Goal: Task Accomplishment & Management: Manage account settings

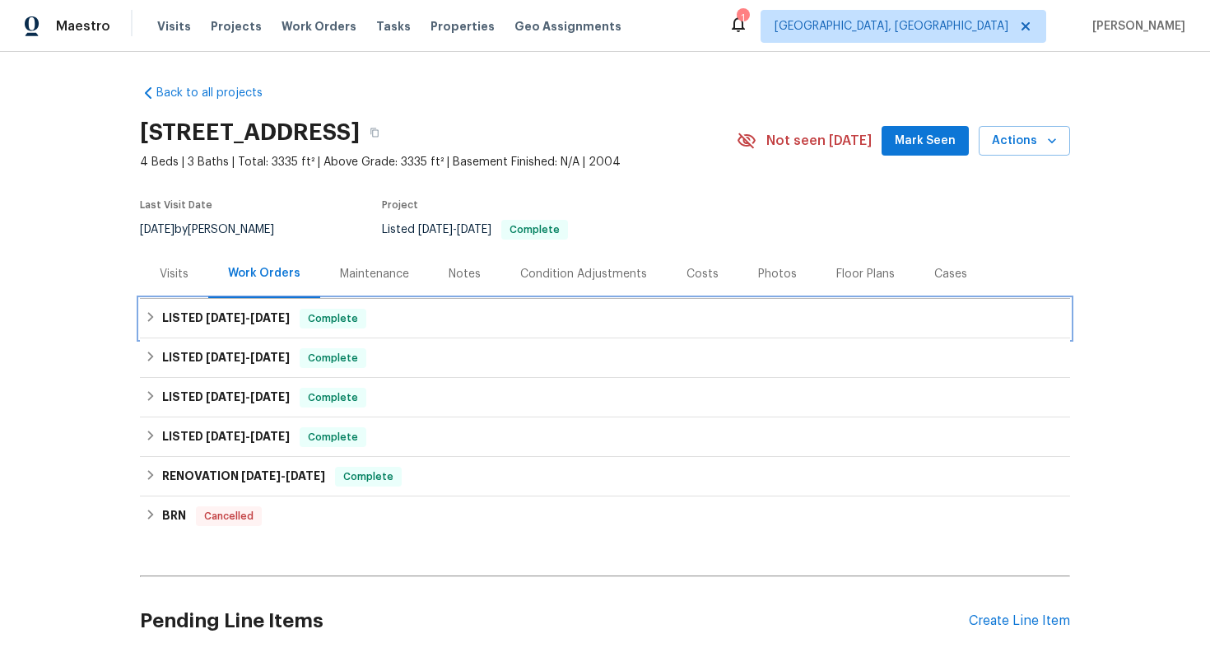
click at [512, 331] on div "LISTED [DATE] - [DATE] Complete" at bounding box center [605, 319] width 930 height 40
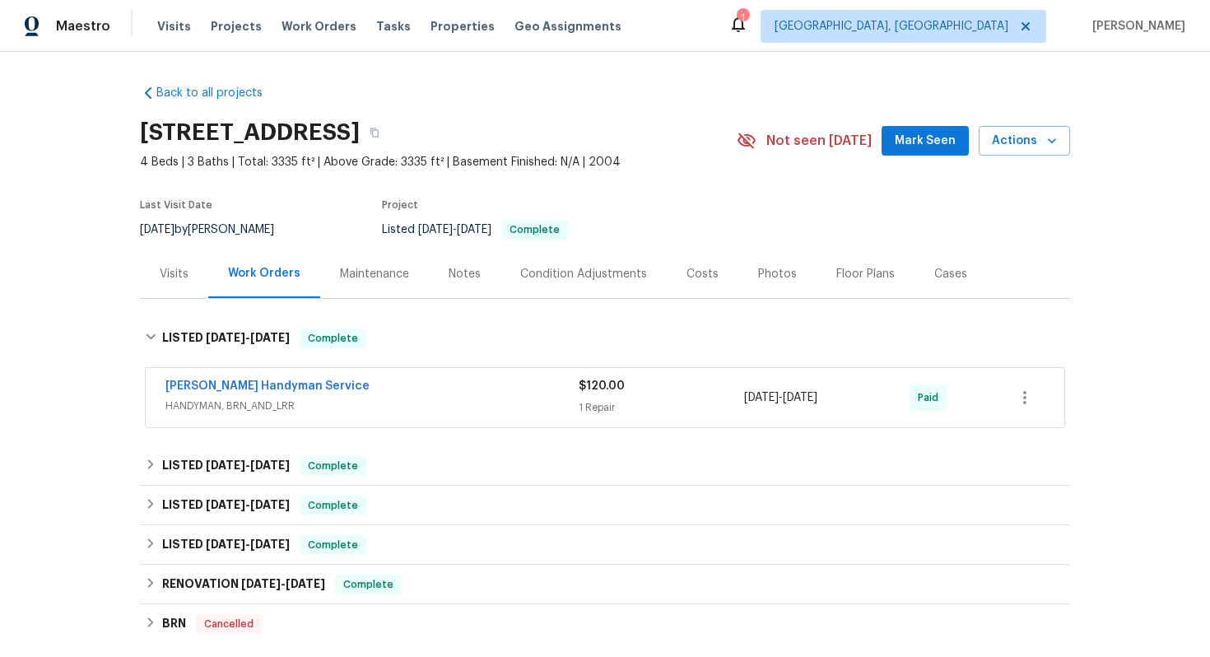
click at [391, 399] on span "HANDYMAN, BRN_AND_LRR" at bounding box center [371, 406] width 413 height 16
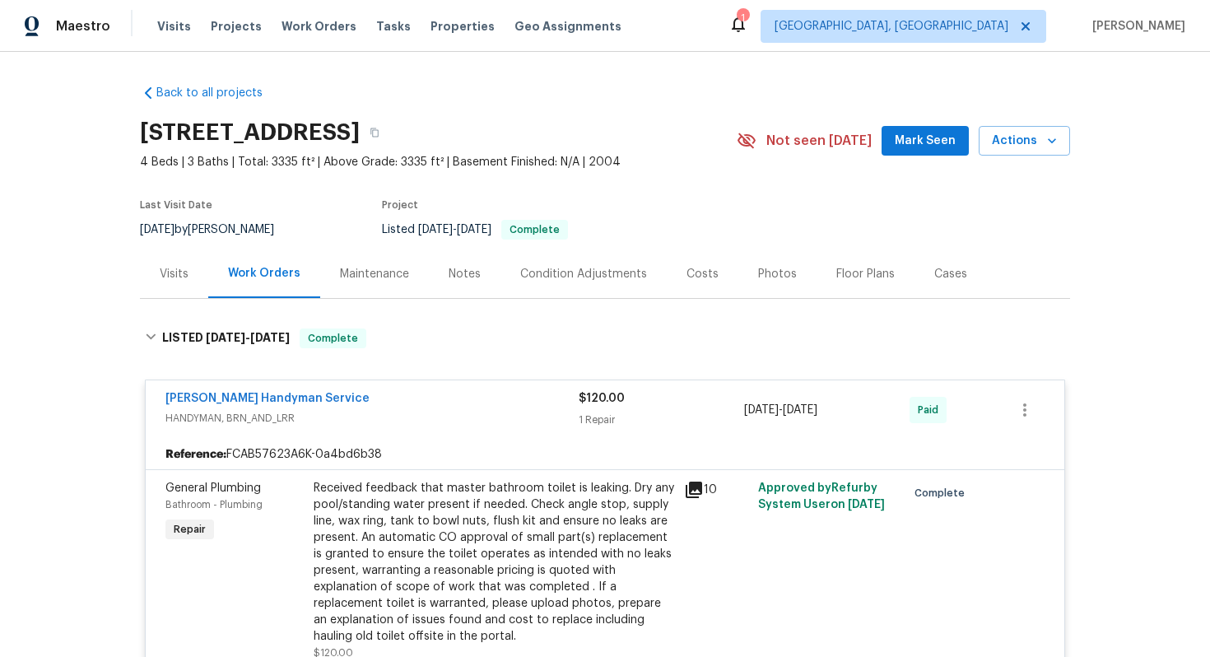
click at [392, 394] on div "[PERSON_NAME] Handyman Service" at bounding box center [371, 400] width 413 height 20
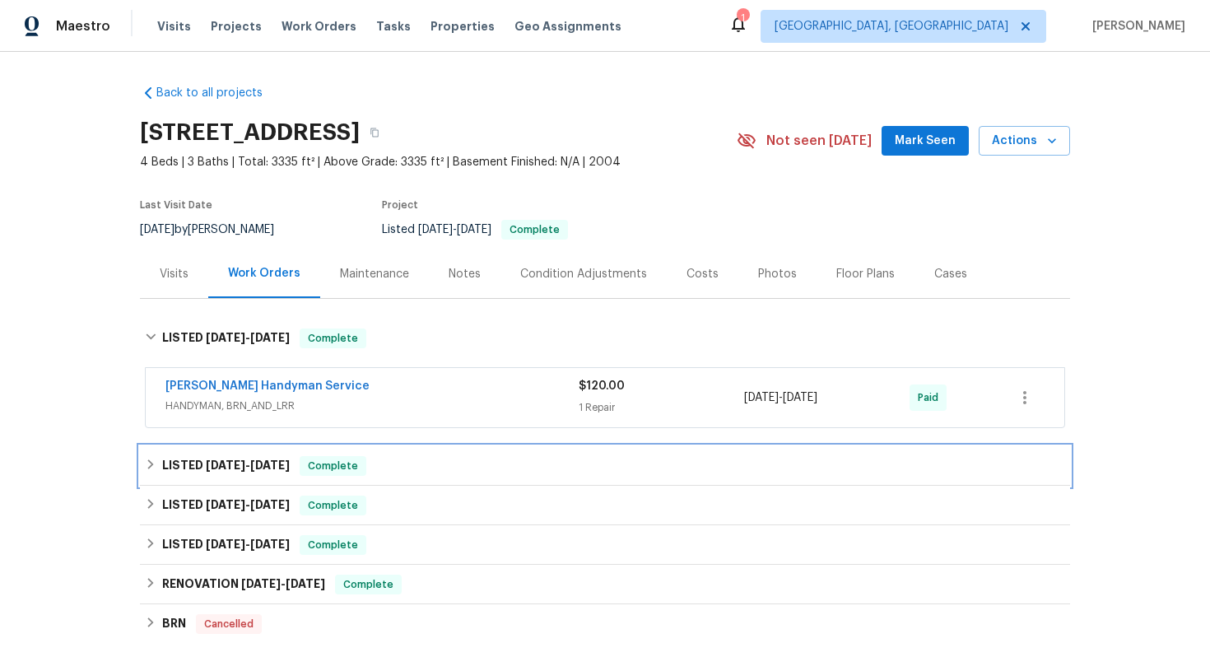
click at [388, 476] on div "LISTED [DATE] - [DATE] Complete" at bounding box center [605, 466] width 930 height 40
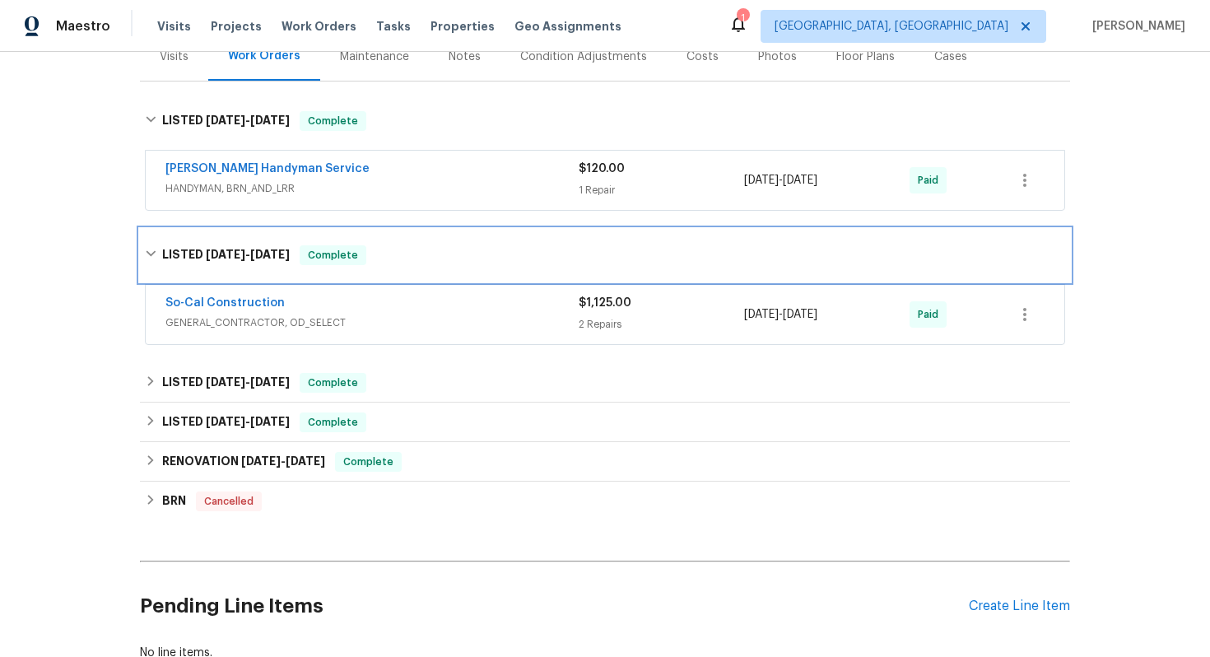
scroll to position [268, 0]
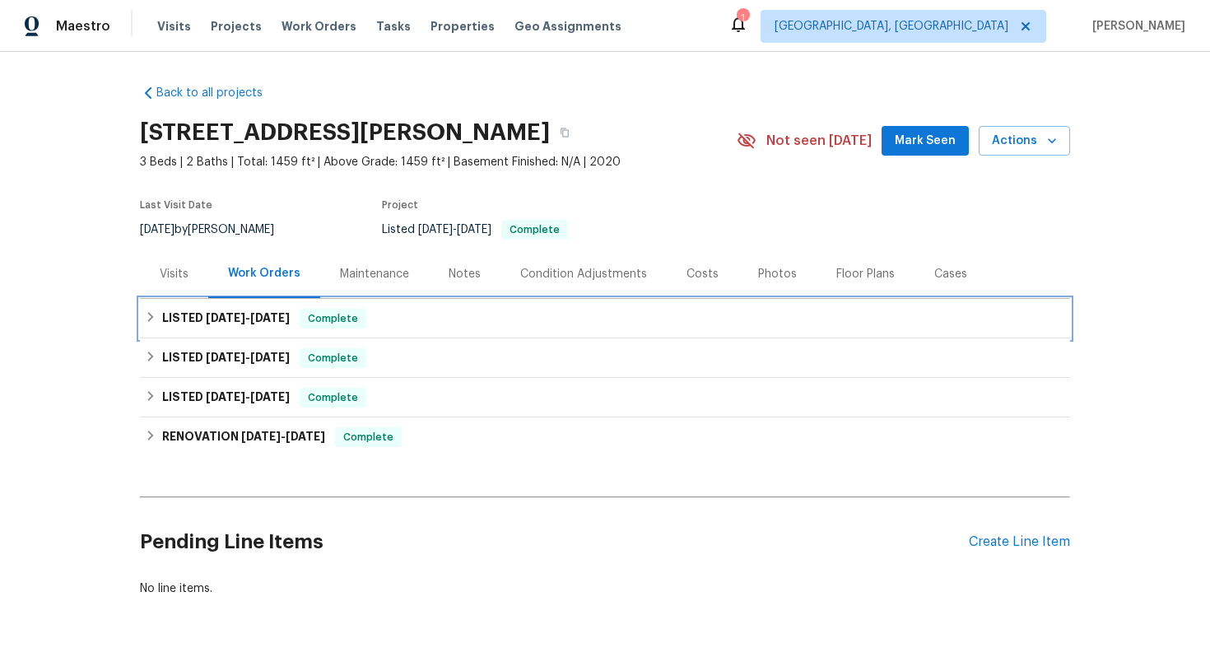
click at [454, 327] on div "LISTED [DATE] - [DATE] Complete" at bounding box center [605, 319] width 921 height 20
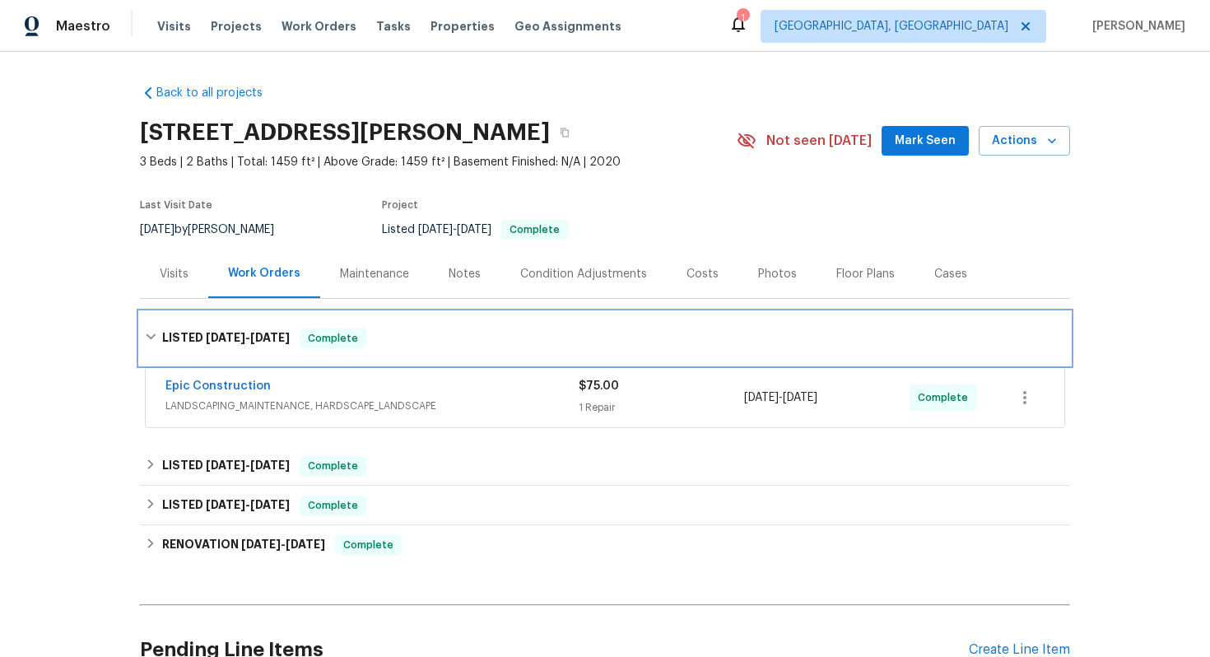
click at [454, 324] on div "LISTED [DATE] - [DATE] Complete" at bounding box center [605, 338] width 930 height 53
